Goal: Task Accomplishment & Management: Manage account settings

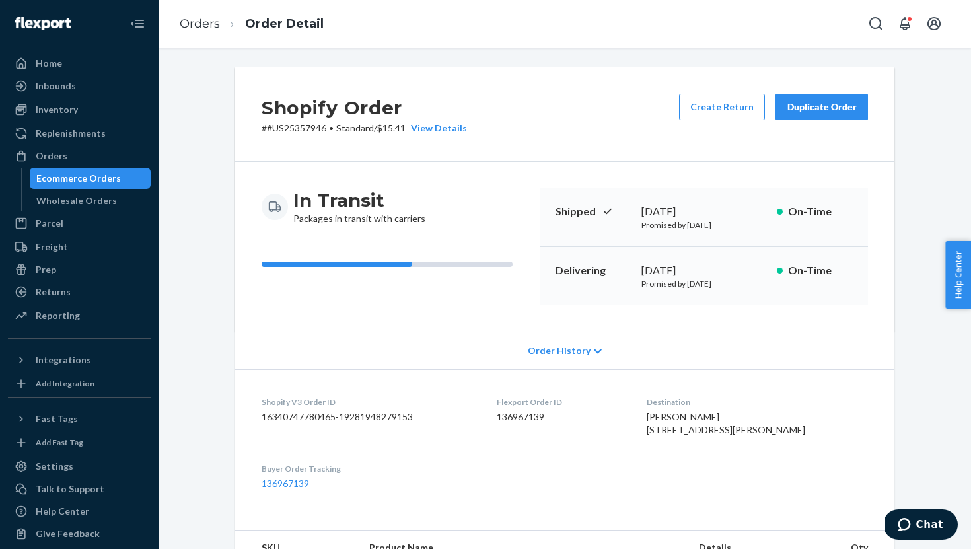
scroll to position [471, 0]
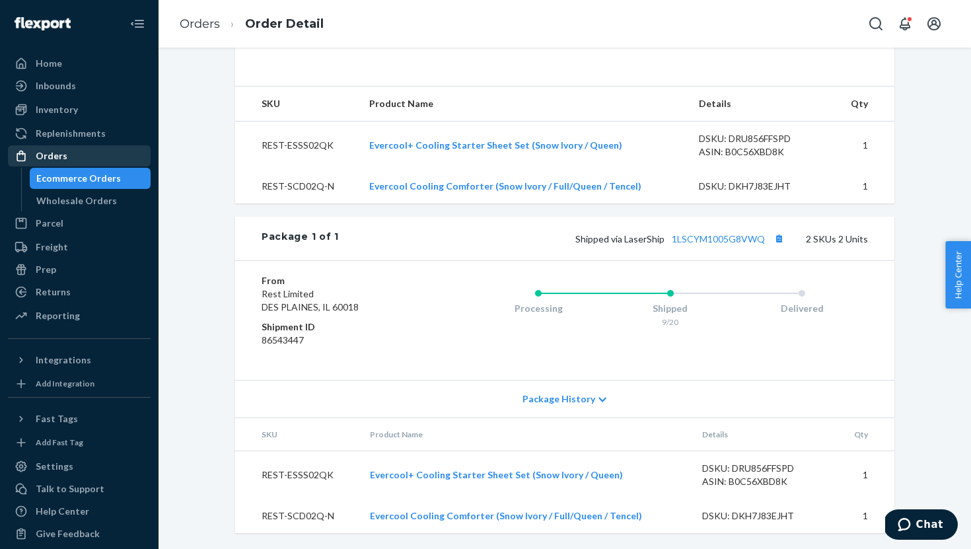
click at [56, 157] on div "Orders" at bounding box center [52, 155] width 32 height 13
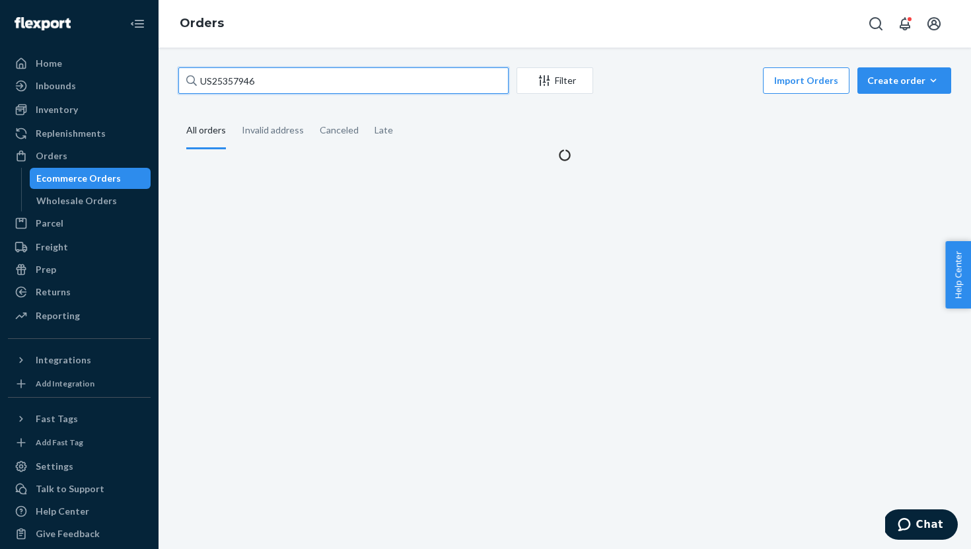
click at [231, 86] on input "US25357946" at bounding box center [343, 80] width 330 height 26
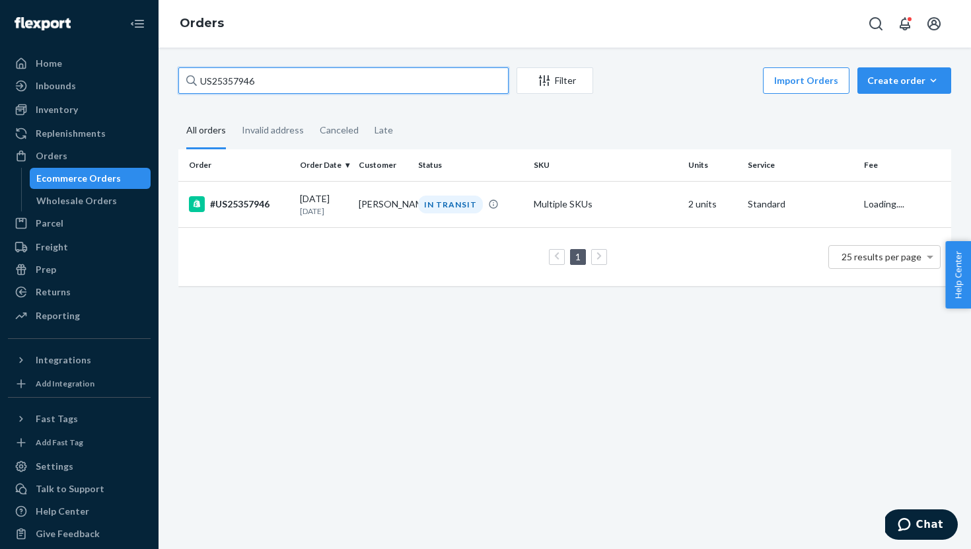
click at [231, 86] on input "US25357946" at bounding box center [343, 80] width 330 height 26
paste input "069"
type input "US25357069"
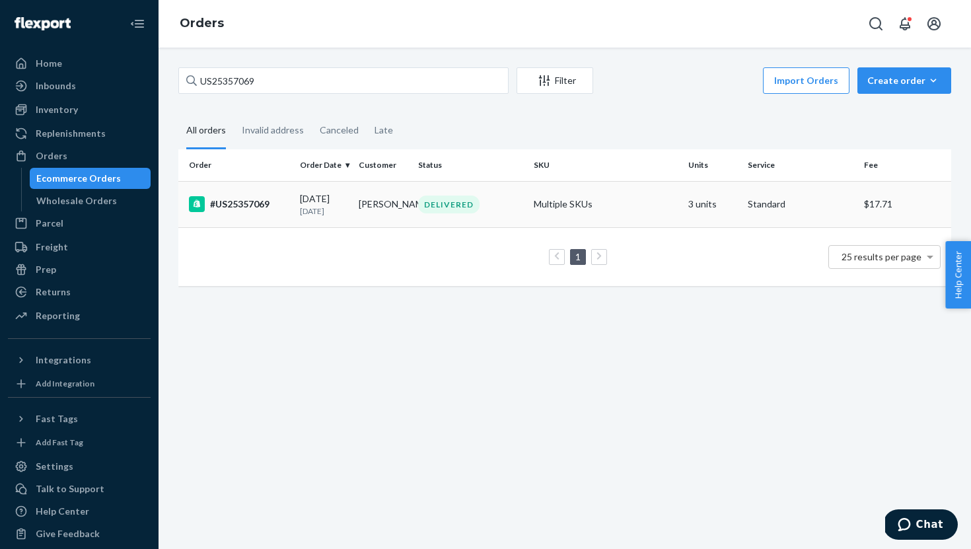
click at [263, 209] on div "#US25357069" at bounding box center [239, 204] width 100 height 16
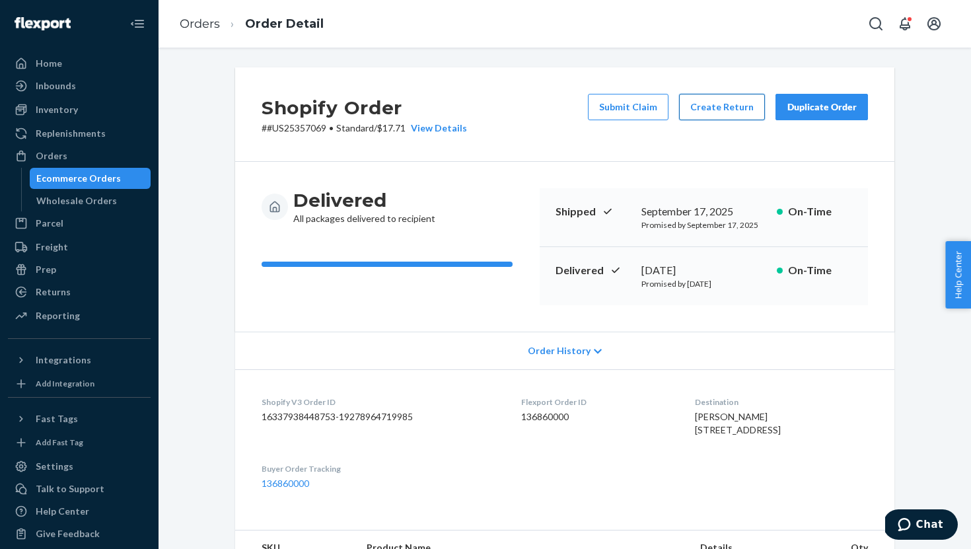
click at [718, 108] on button "Create Return" at bounding box center [722, 107] width 86 height 26
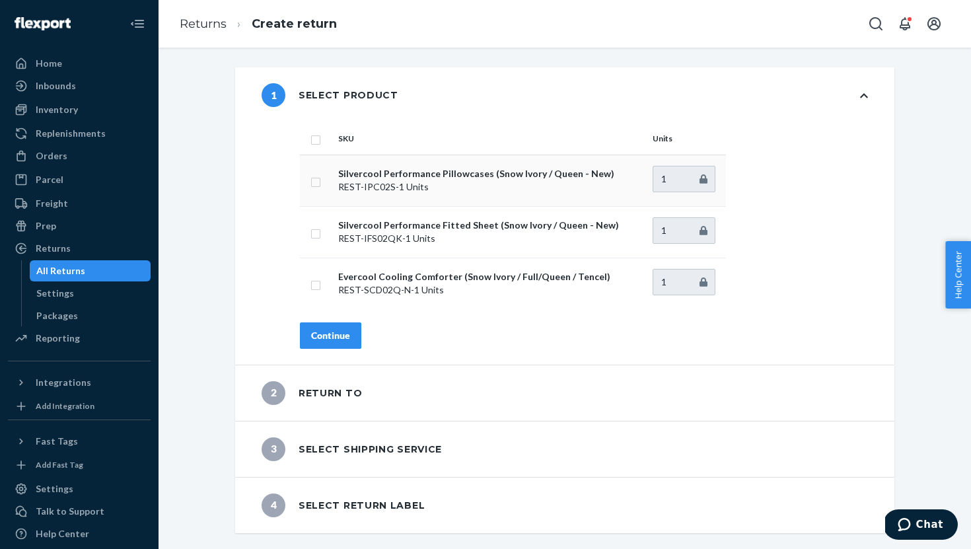
click at [314, 182] on input "checkbox" at bounding box center [316, 181] width 11 height 14
checkbox input "true"
click at [332, 333] on div "Continue" at bounding box center [330, 335] width 39 height 13
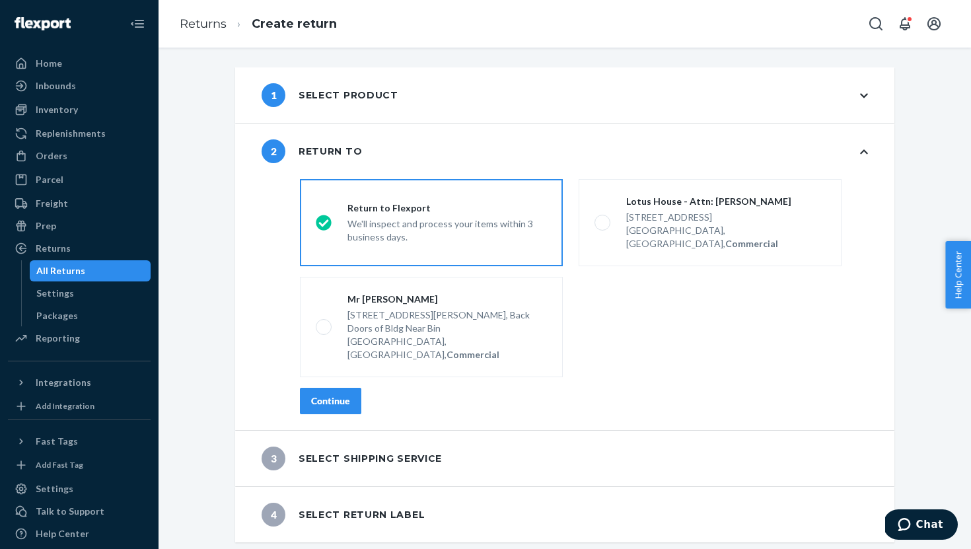
click at [437, 100] on div "1 Select product" at bounding box center [564, 95] width 659 height 56
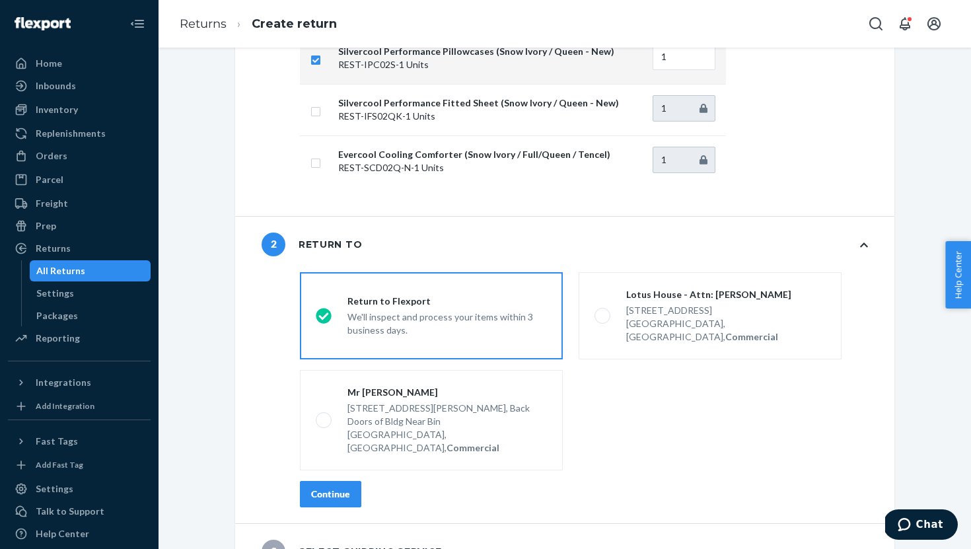
scroll to position [169, 0]
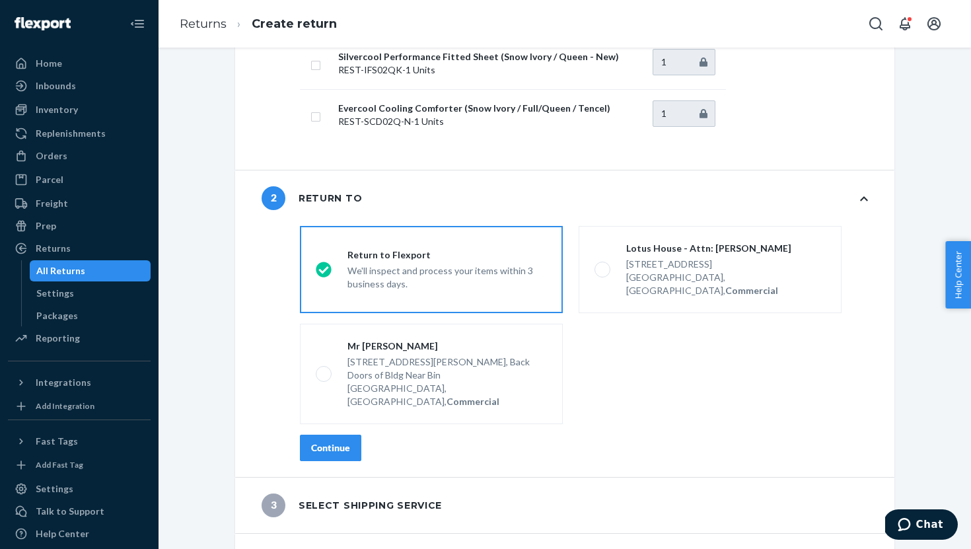
click at [336, 441] on div "Continue" at bounding box center [330, 447] width 39 height 13
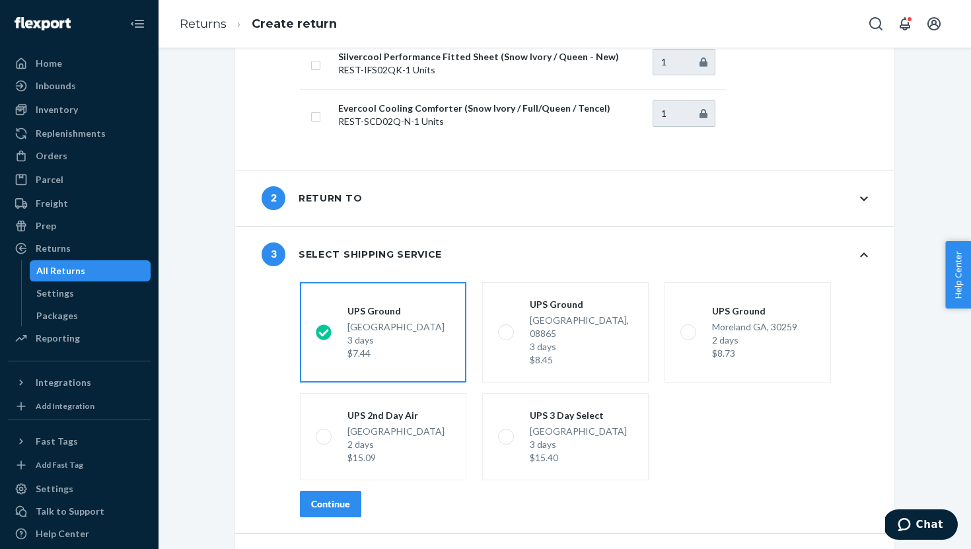
scroll to position [195, 0]
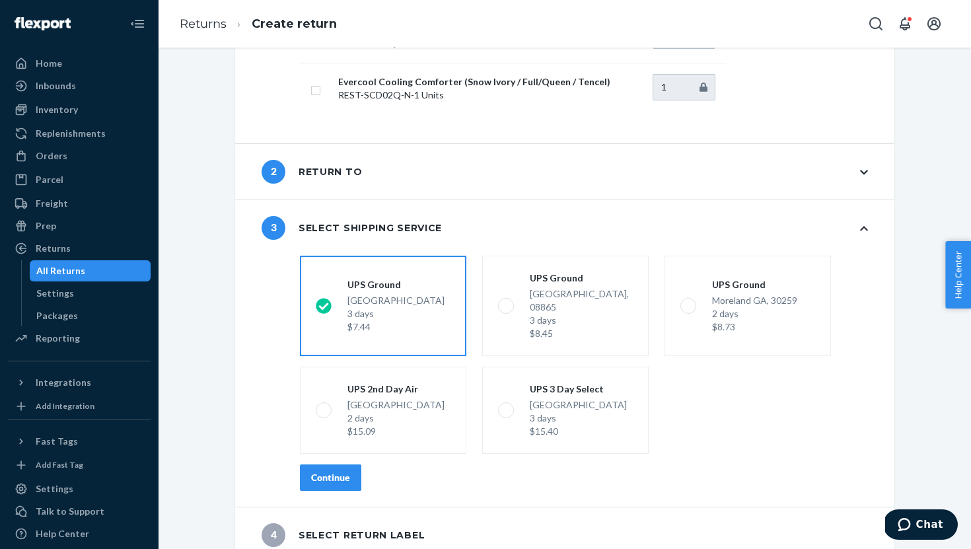
click at [336, 471] on div "Continue" at bounding box center [330, 477] width 39 height 13
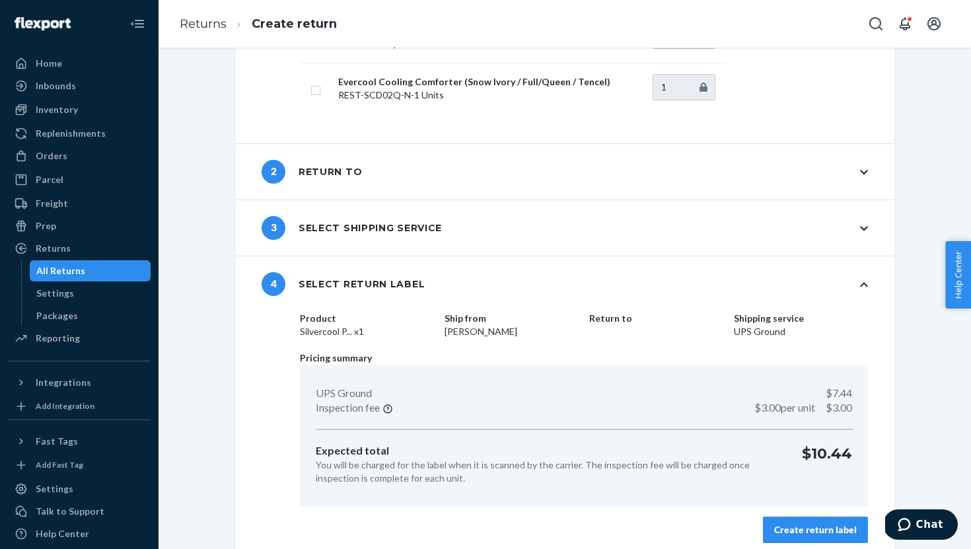
scroll to position [205, 0]
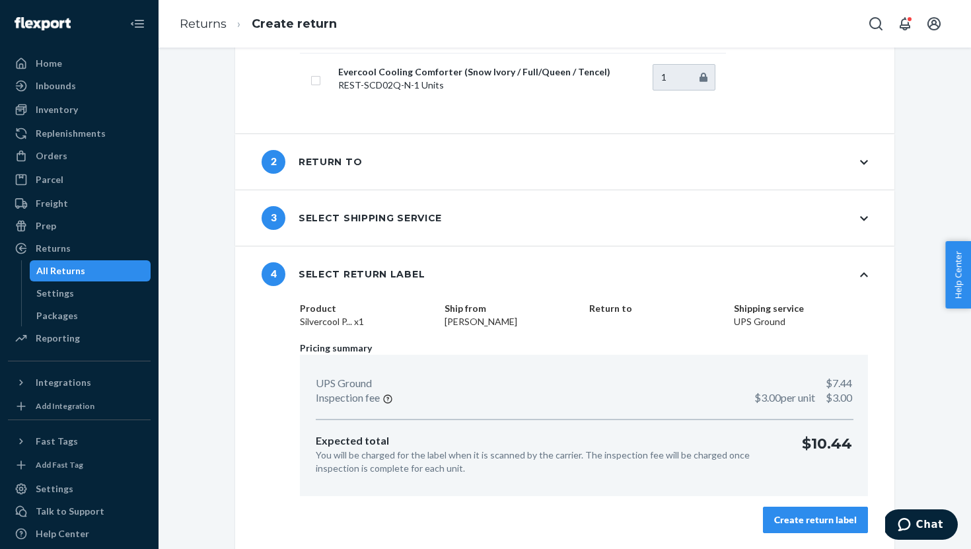
click at [815, 523] on div "Create return label" at bounding box center [815, 519] width 83 height 13
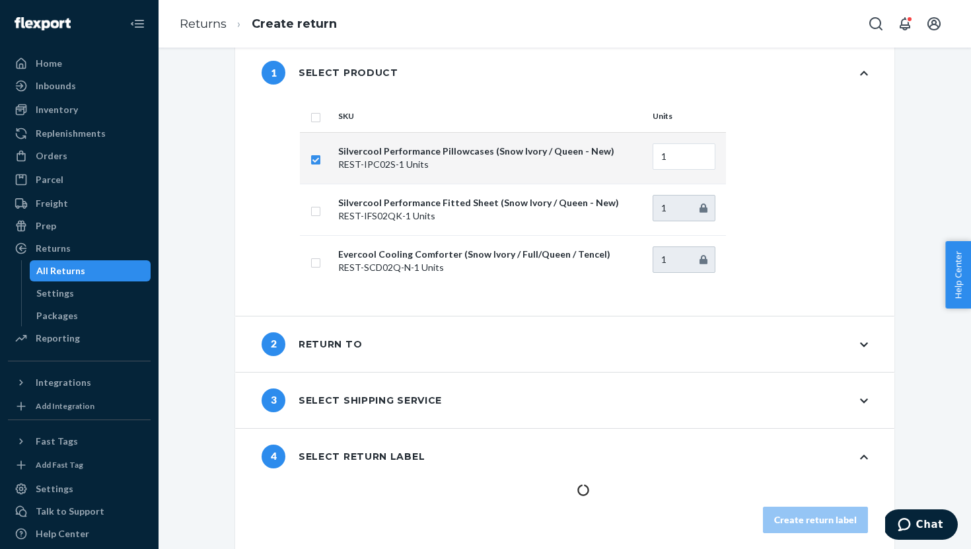
scroll to position [22, 0]
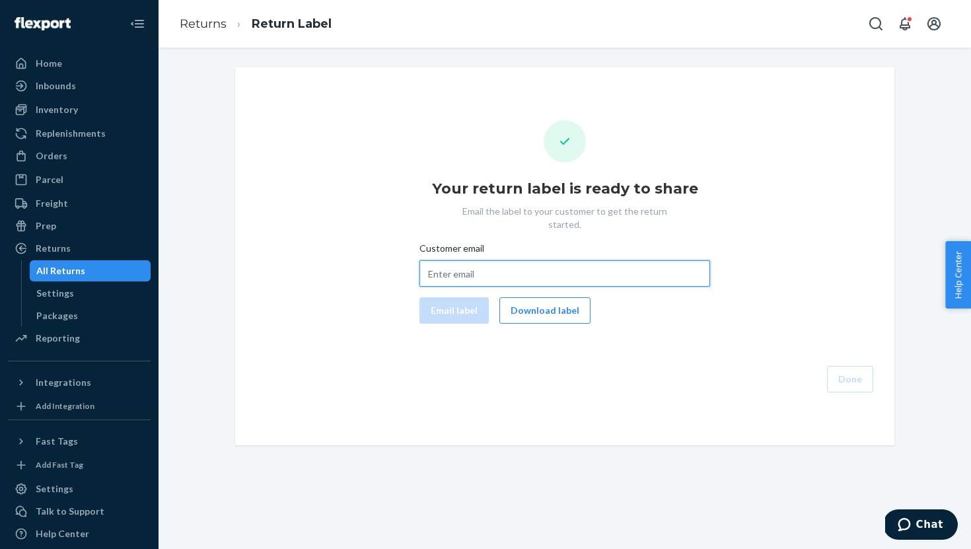
click at [465, 260] on input "Customer email" at bounding box center [565, 273] width 291 height 26
paste input "US25357069"
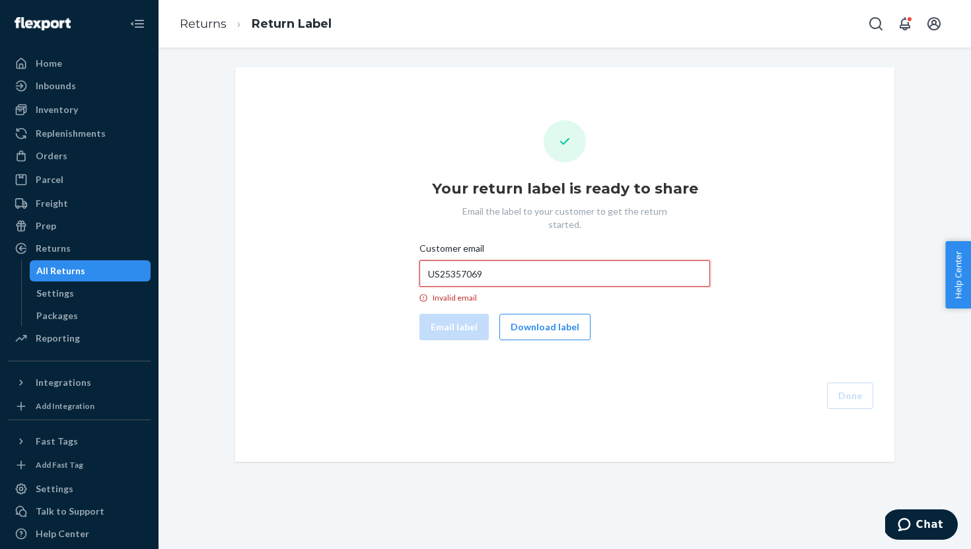
type input "="
click at [524, 320] on button "Download label" at bounding box center [545, 327] width 91 height 26
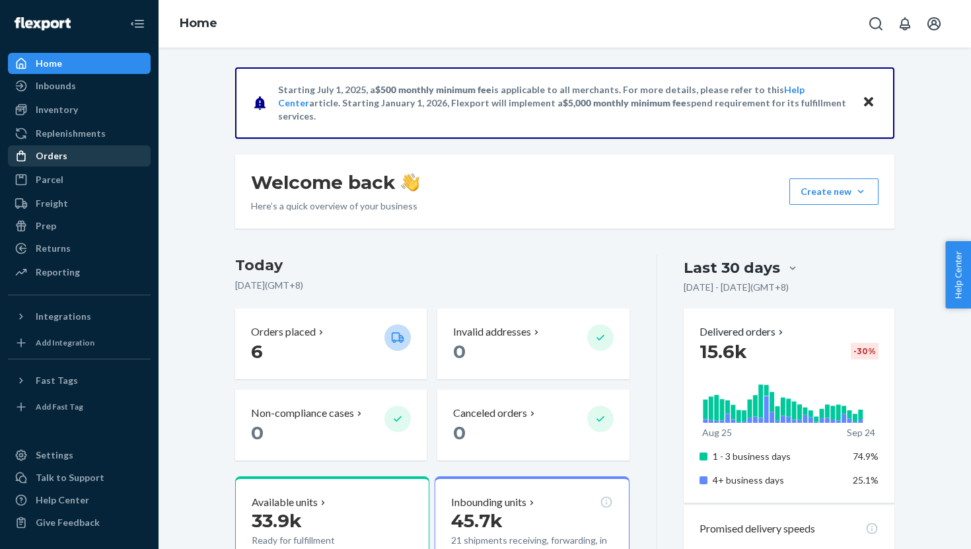
click at [57, 159] on div "Orders" at bounding box center [52, 155] width 32 height 13
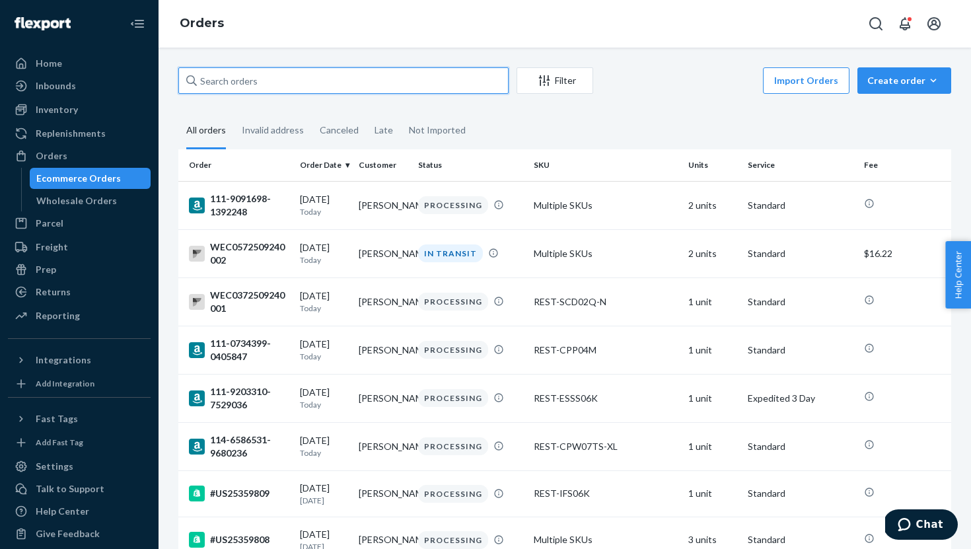
click at [307, 79] on input "text" at bounding box center [343, 80] width 330 height 26
paste input "US25357069"
type input "US25357069"
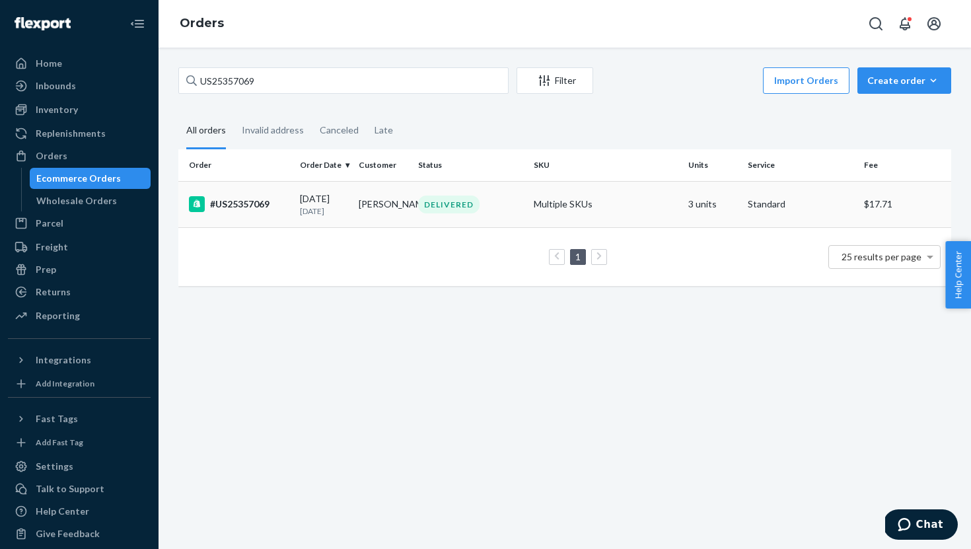
click at [272, 200] on div "#US25357069" at bounding box center [239, 204] width 100 height 16
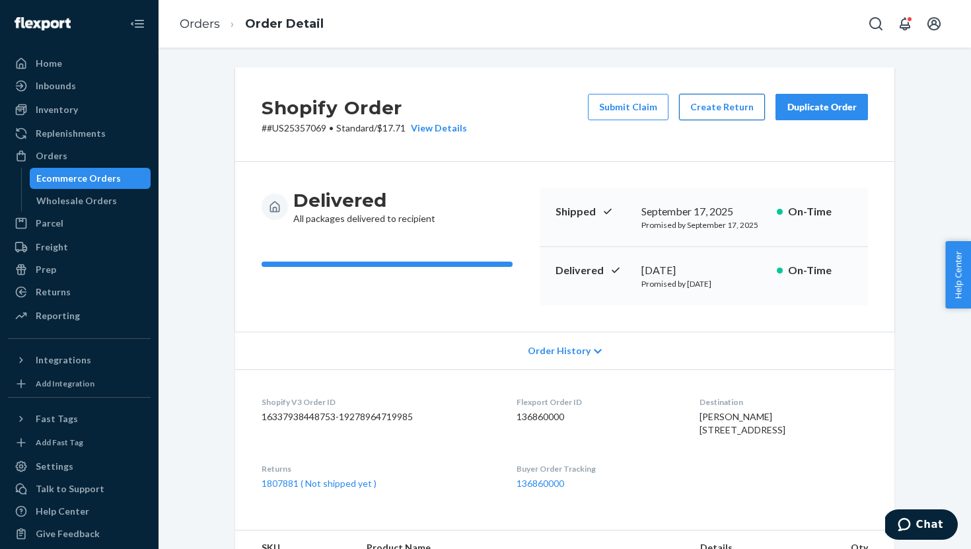
click at [726, 105] on button "Create Return" at bounding box center [722, 107] width 86 height 26
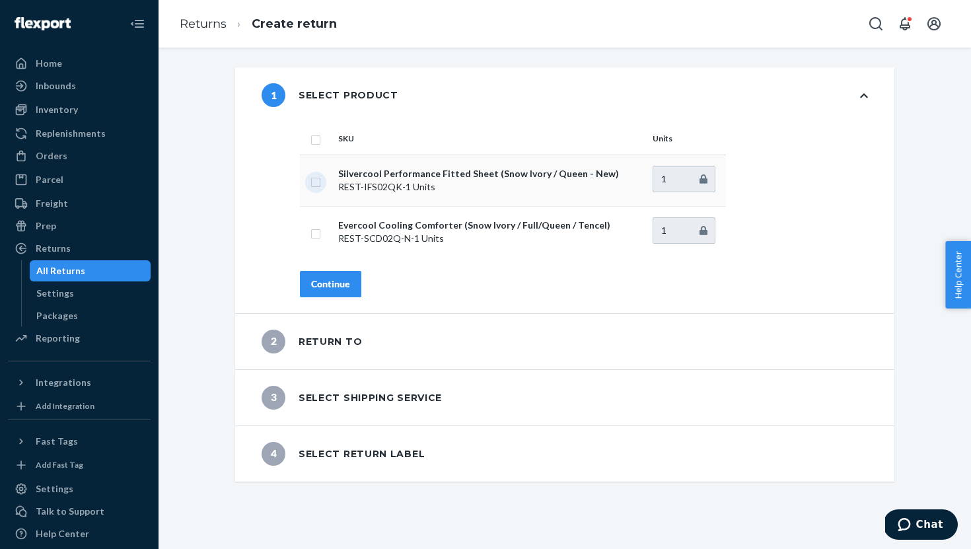
click at [316, 182] on input "checkbox" at bounding box center [316, 181] width 11 height 14
checkbox input "true"
click at [327, 290] on button "Continue" at bounding box center [330, 284] width 61 height 26
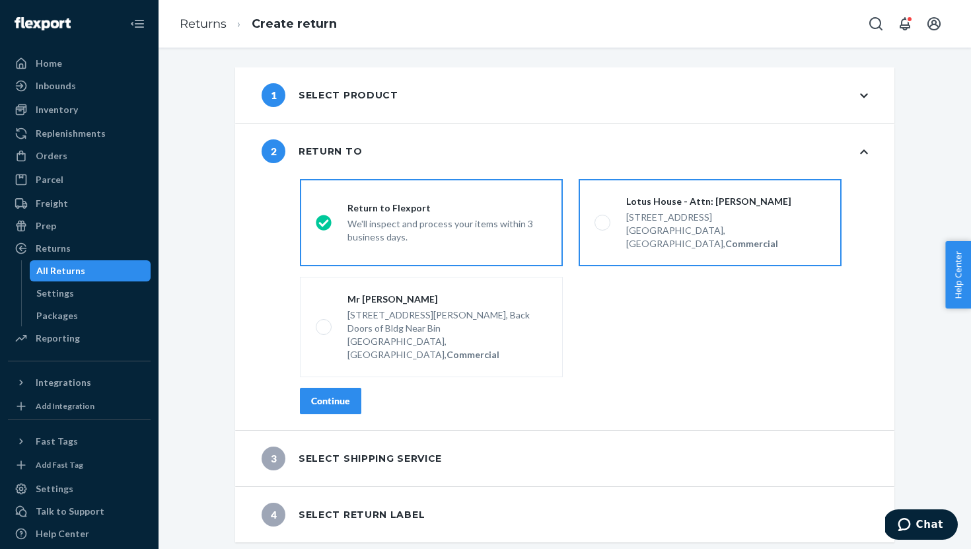
click at [685, 206] on div "Lotus House - Attn: [PERSON_NAME]" at bounding box center [726, 201] width 200 height 13
click at [603, 219] on input "Lotus House - Attn: Victoria Varela 217 NW 15th St, Miami, FL 33136, US, Commer…" at bounding box center [599, 223] width 9 height 9
radio input "true"
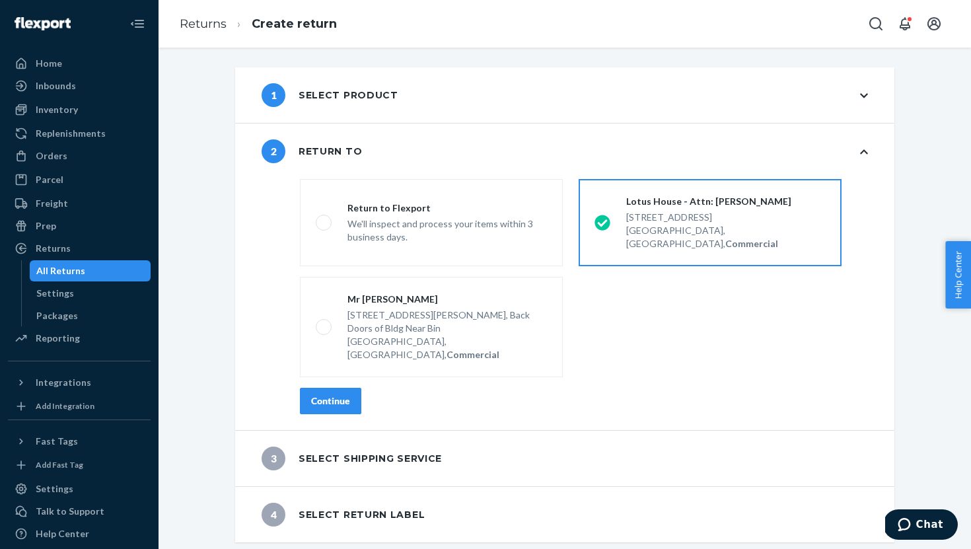
click at [340, 388] on button "Continue" at bounding box center [330, 401] width 61 height 26
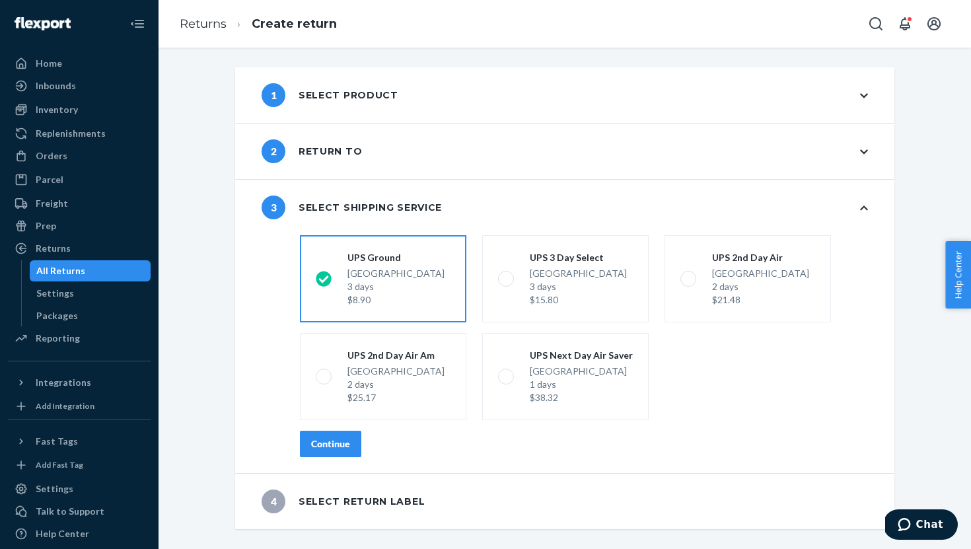
click at [328, 446] on div "Continue" at bounding box center [330, 443] width 39 height 13
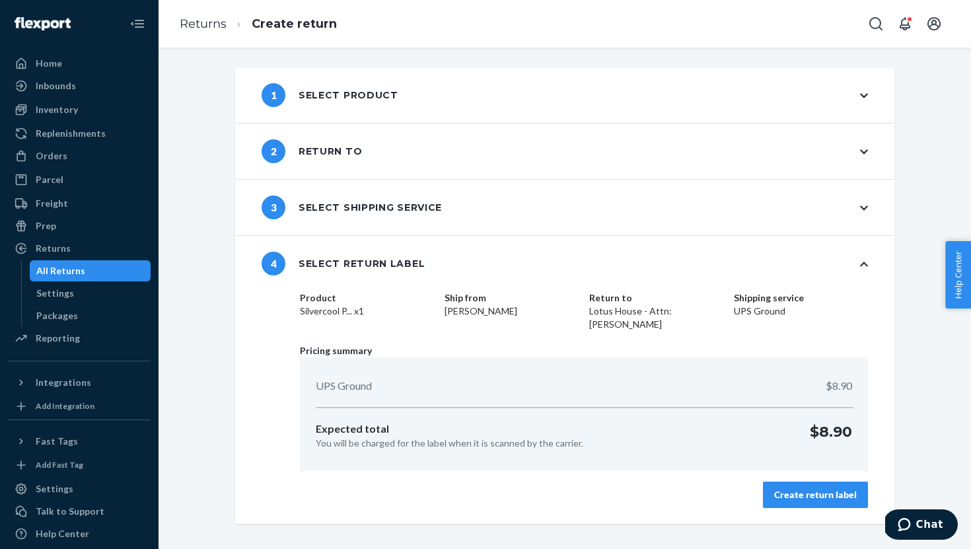
click at [804, 496] on div "Create return label" at bounding box center [815, 494] width 83 height 13
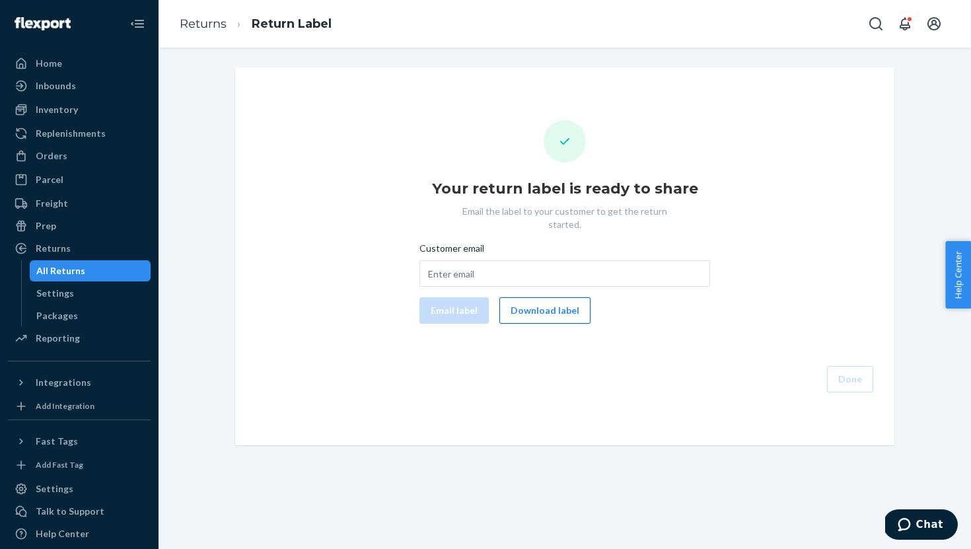
click at [550, 303] on button "Download label" at bounding box center [545, 310] width 91 height 26
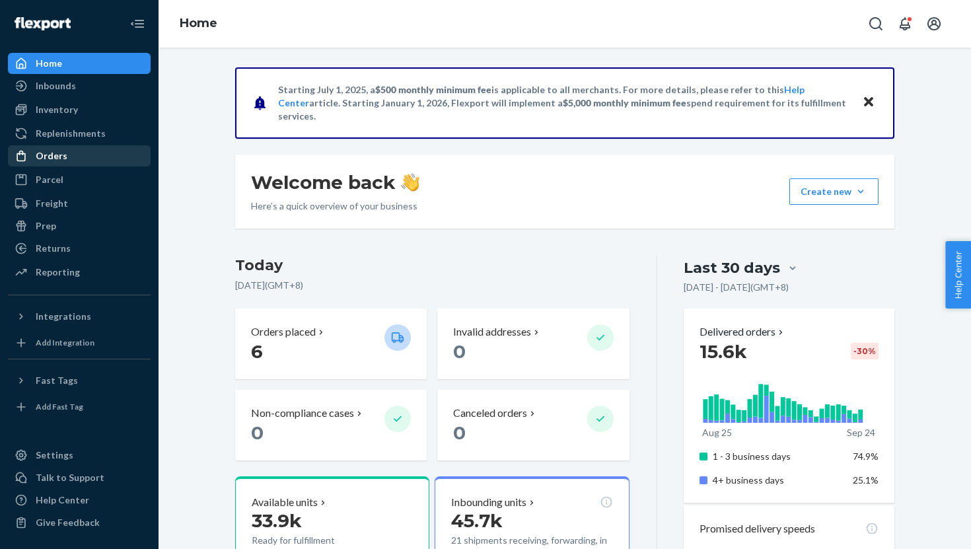
click at [93, 159] on div "Orders" at bounding box center [79, 156] width 140 height 19
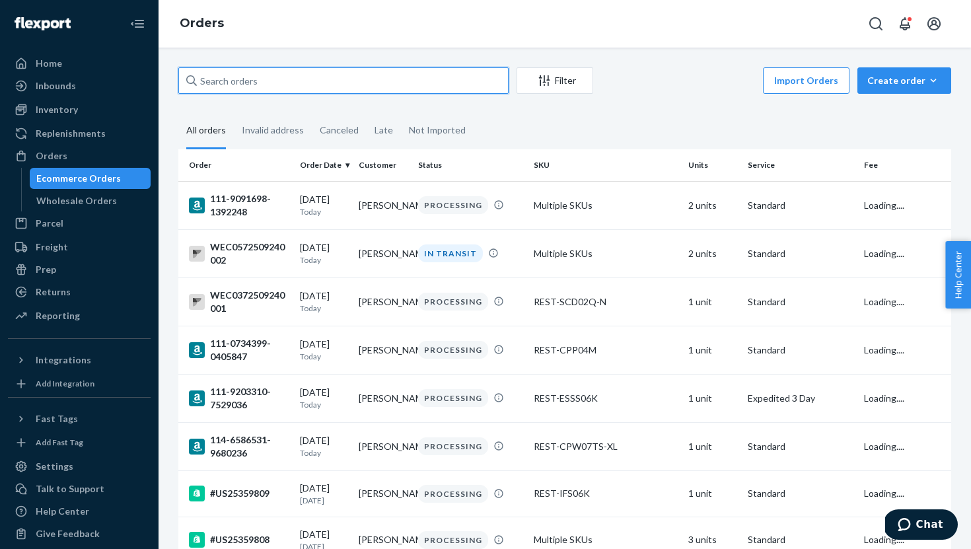
click at [243, 87] on input "text" at bounding box center [343, 80] width 330 height 26
paste input "US25357069"
type input "US25357069"
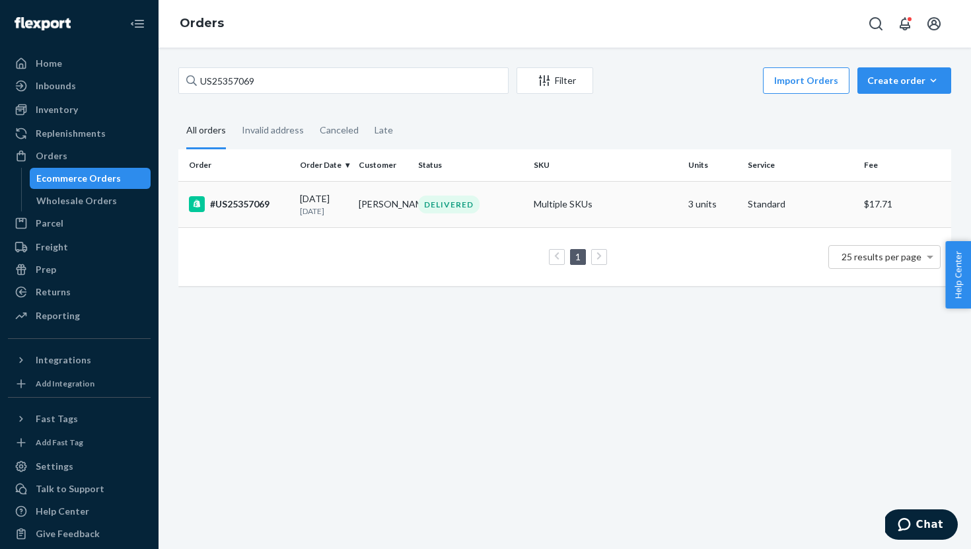
click at [289, 206] on div "#US25357069" at bounding box center [239, 204] width 100 height 16
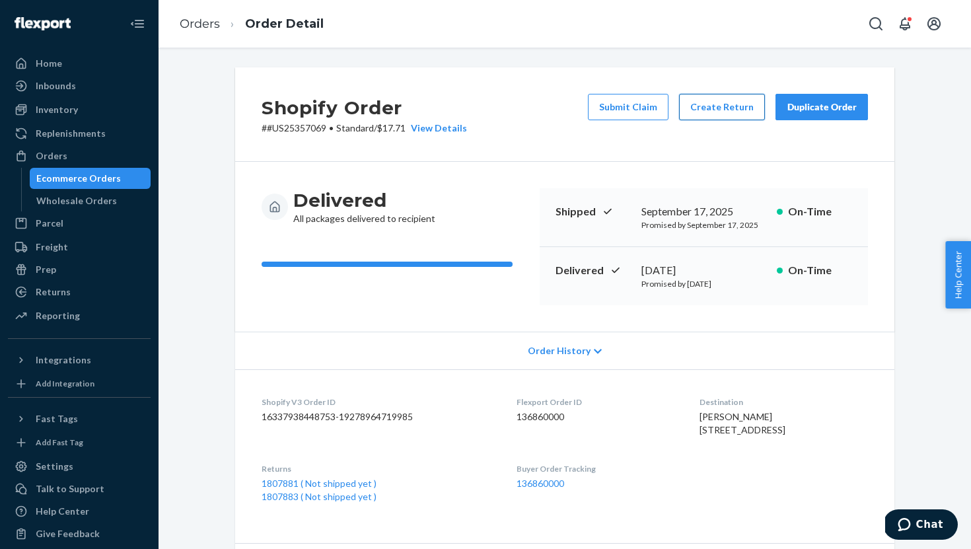
click at [719, 112] on button "Create Return" at bounding box center [722, 107] width 86 height 26
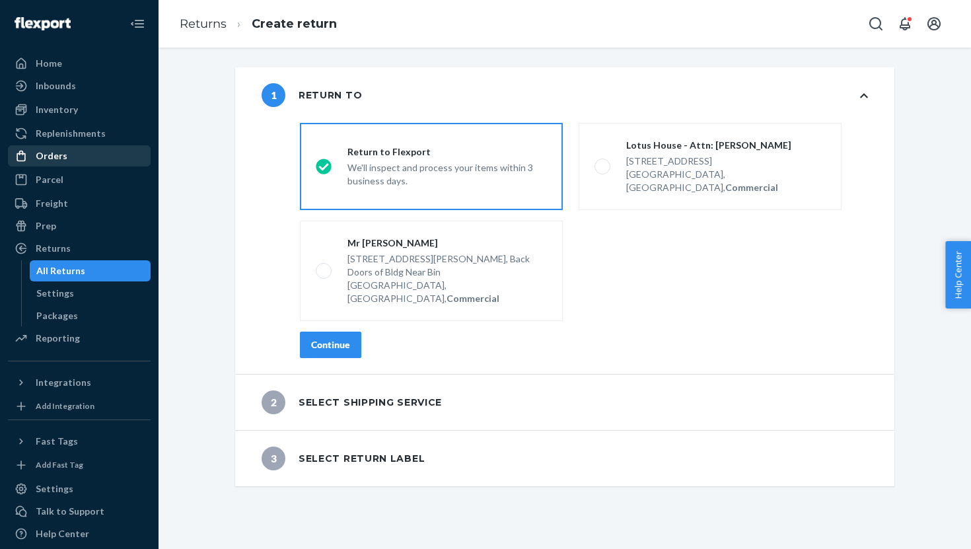
click at [59, 153] on div "Orders" at bounding box center [52, 155] width 32 height 13
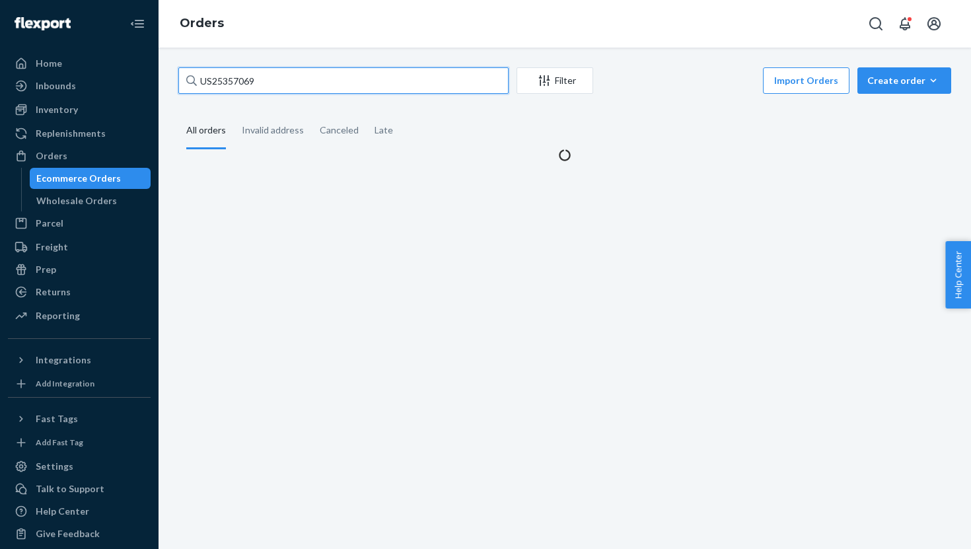
click at [232, 81] on input "US25357069" at bounding box center [343, 80] width 330 height 26
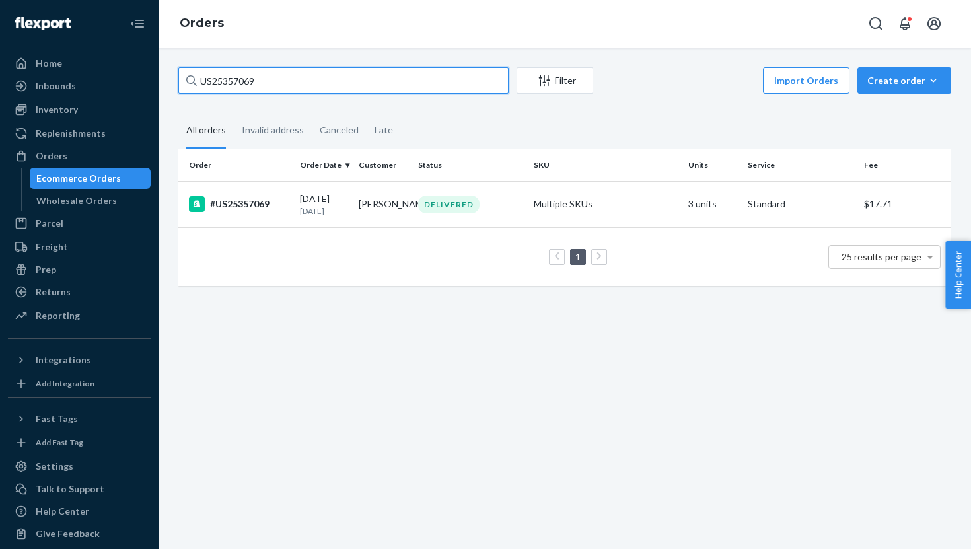
paste input "5195"
type input "US25355195"
click at [278, 204] on div "#US25355195" at bounding box center [239, 204] width 100 height 16
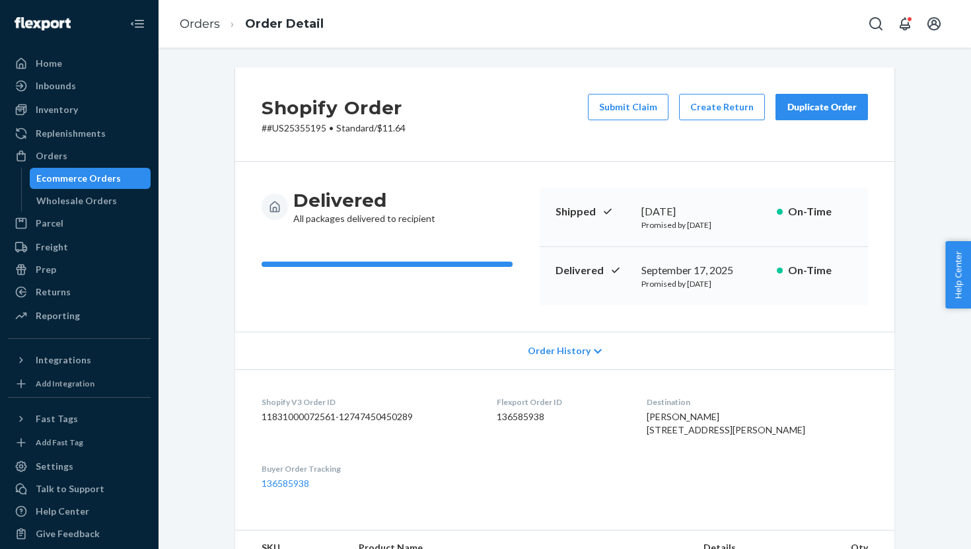
scroll to position [375, 0]
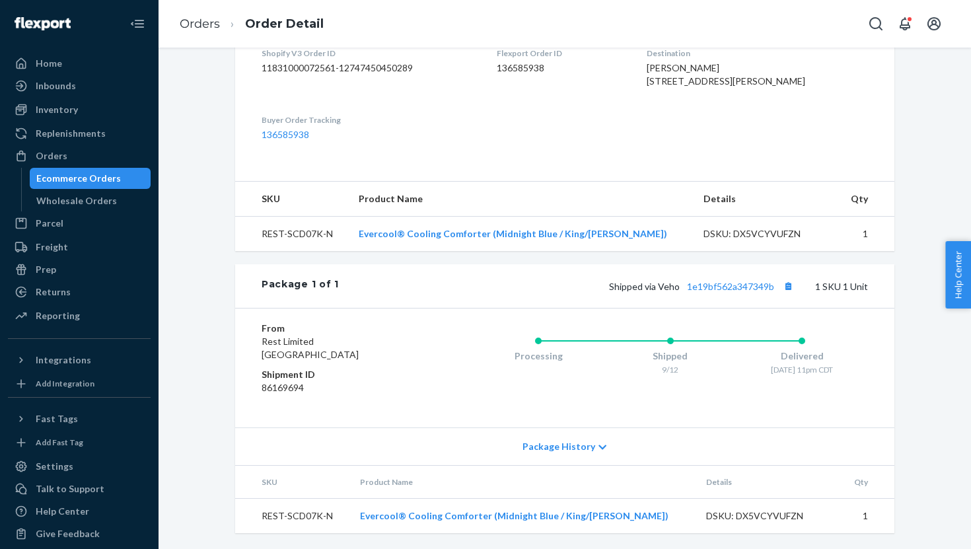
click at [572, 443] on span "Package History" at bounding box center [559, 446] width 73 height 13
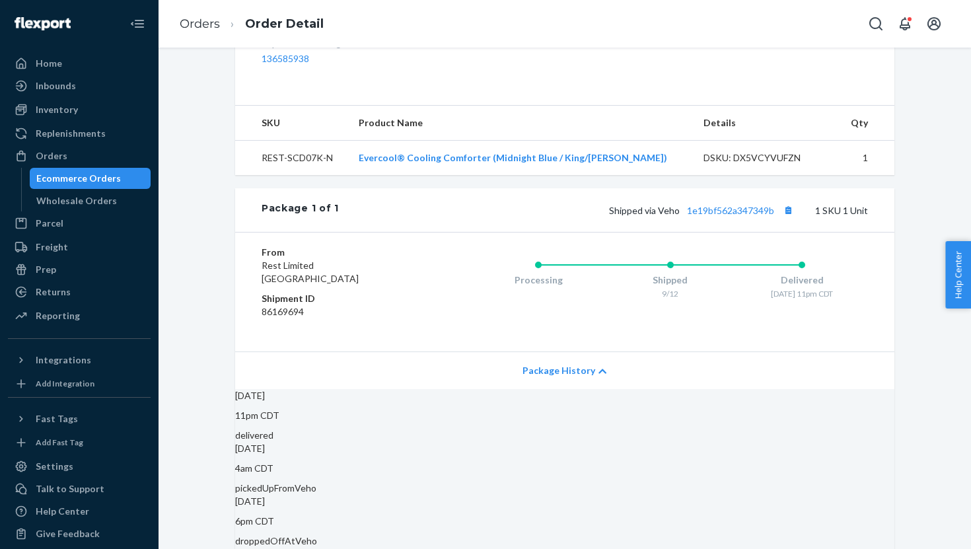
scroll to position [398, 0]
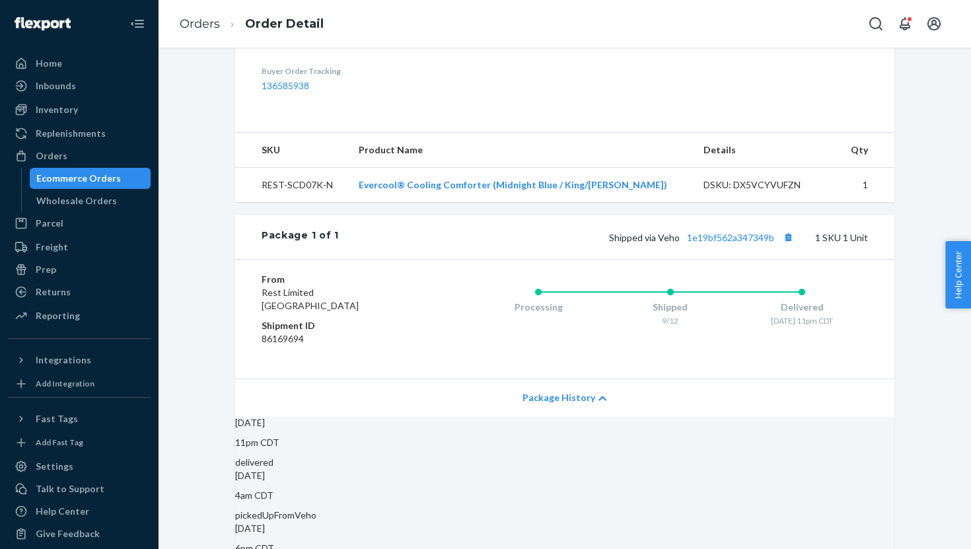
click at [600, 401] on icon at bounding box center [603, 398] width 8 height 5
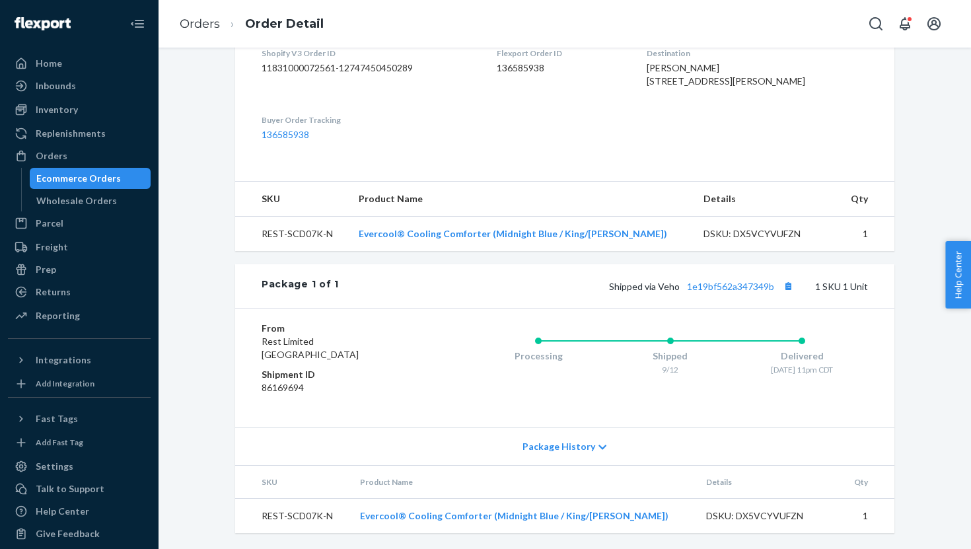
scroll to position [375, 0]
click at [714, 283] on link "1e19bf562a347349b" at bounding box center [730, 286] width 87 height 11
